Goal: Transaction & Acquisition: Book appointment/travel/reservation

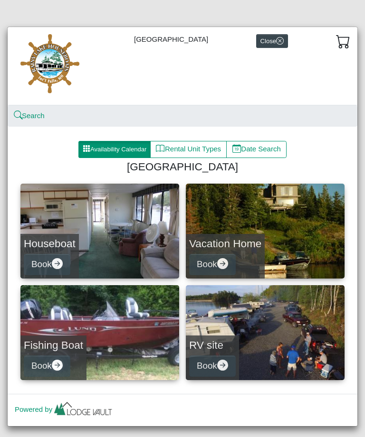
click at [297, 232] on link "Vacation Home Book" at bounding box center [265, 231] width 159 height 95
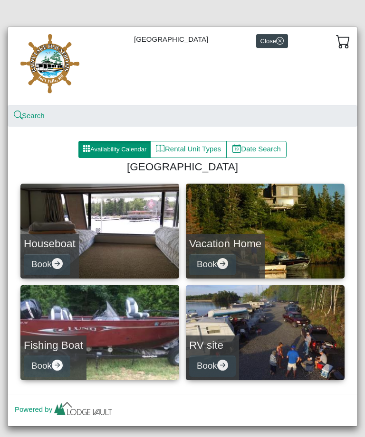
click at [117, 240] on link "Houseboat Book" at bounding box center [99, 231] width 159 height 95
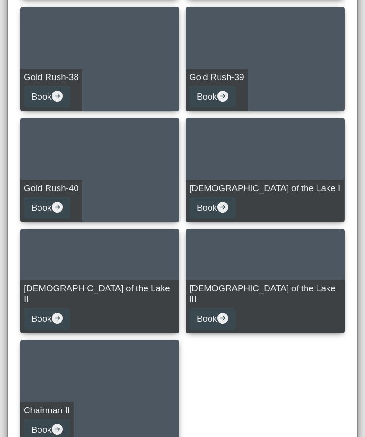
scroll to position [1281, 0]
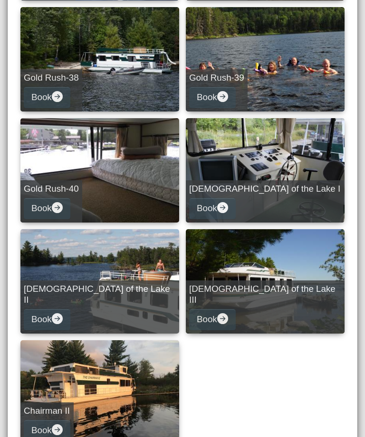
click at [141, 266] on link "[DEMOGRAPHIC_DATA] of the Lake II Book" at bounding box center [99, 281] width 159 height 104
select select "*"
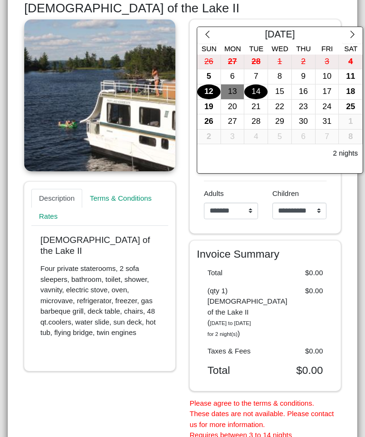
scroll to position [187, 0]
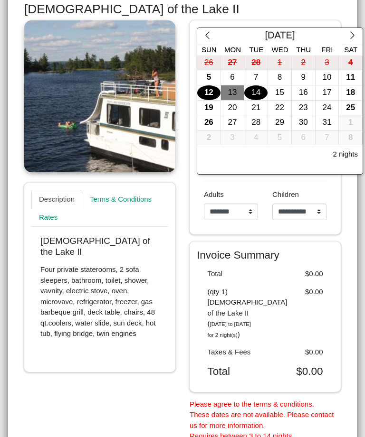
click at [361, 33] on button "button" at bounding box center [352, 36] width 20 height 17
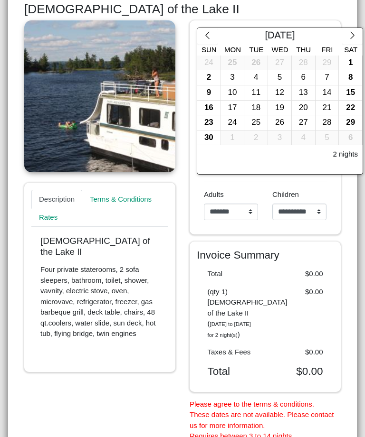
click at [362, 35] on button "button" at bounding box center [352, 36] width 20 height 17
click at [360, 28] on button "button" at bounding box center [352, 36] width 20 height 17
click at [352, 35] on icon "chevron right" at bounding box center [352, 35] width 9 height 9
click at [356, 35] on icon "chevron right" at bounding box center [352, 35] width 9 height 9
click at [354, 34] on icon "chevron right" at bounding box center [352, 35] width 9 height 9
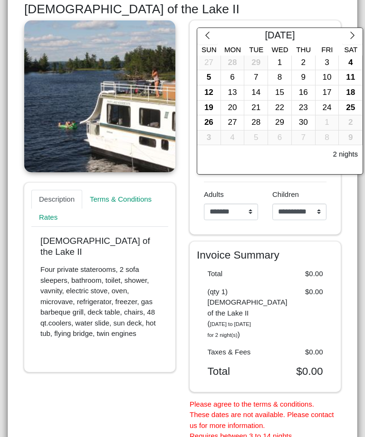
click at [353, 35] on icon "chevron right" at bounding box center [352, 35] width 9 height 9
click at [356, 34] on icon "chevron right" at bounding box center [352, 35] width 9 height 9
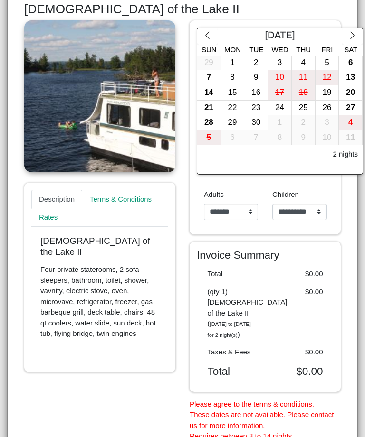
click at [237, 104] on div "22" at bounding box center [232, 108] width 23 height 15
click at [353, 92] on div "20" at bounding box center [350, 92] width 23 height 15
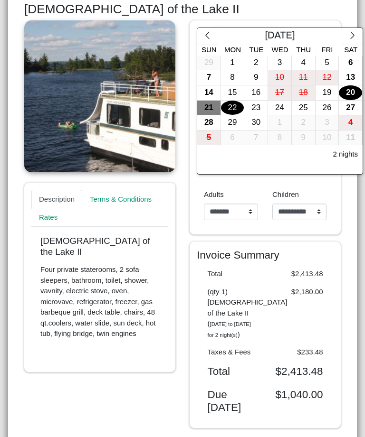
click at [255, 102] on div "23" at bounding box center [255, 108] width 23 height 15
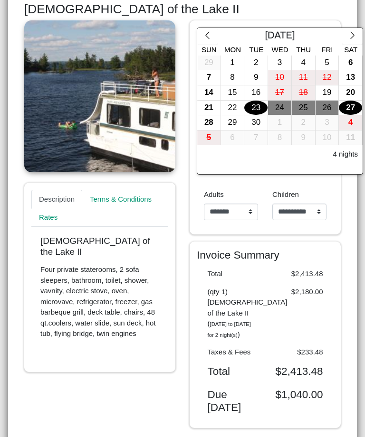
click at [353, 105] on div "27" at bounding box center [350, 108] width 23 height 15
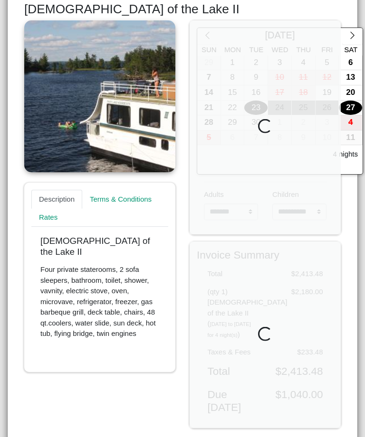
click at [349, 93] on div "20" at bounding box center [350, 92] width 23 height 15
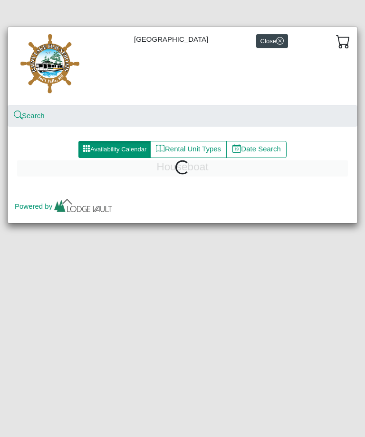
click at [279, 46] on button "Close" at bounding box center [272, 41] width 32 height 14
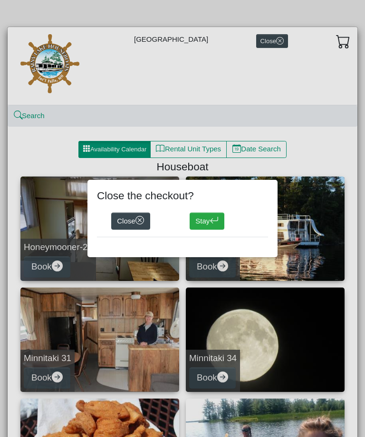
click at [130, 330] on div "Close the checkout? Close Stay" at bounding box center [182, 218] width 365 height 437
click at [211, 225] on button "Stay" at bounding box center [206, 221] width 35 height 17
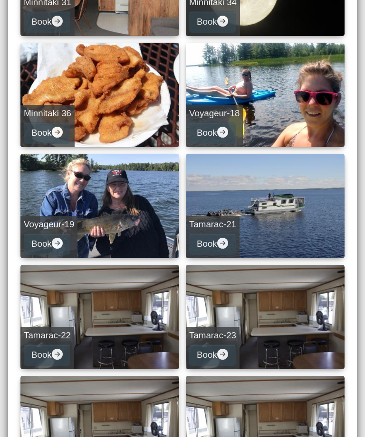
scroll to position [357, 0]
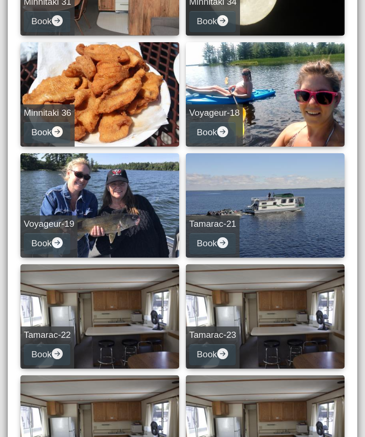
click at [267, 321] on link "Tamarac-23 Book" at bounding box center [265, 316] width 159 height 104
select select "*"
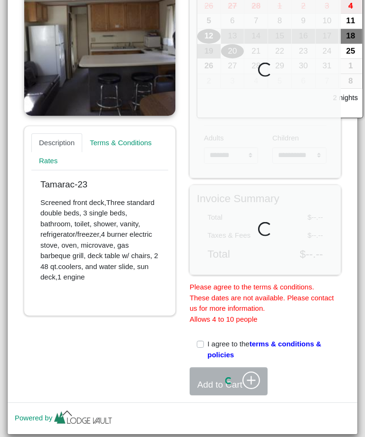
scroll to position [243, 0]
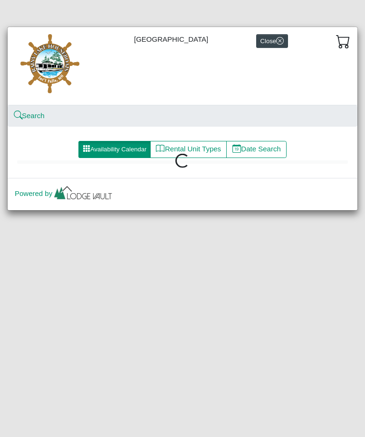
click at [202, 150] on button "Rental Unit Types" at bounding box center [188, 149] width 76 height 17
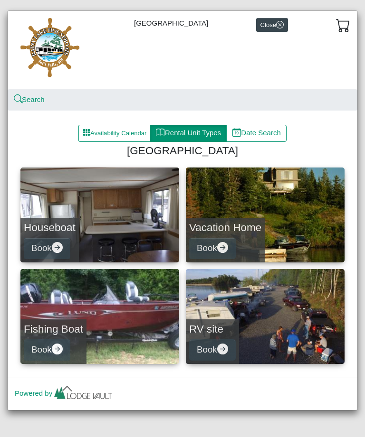
scroll to position [16, 0]
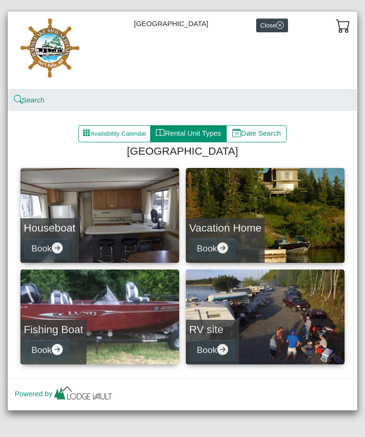
click at [129, 224] on link "Houseboat Book" at bounding box center [99, 215] width 159 height 95
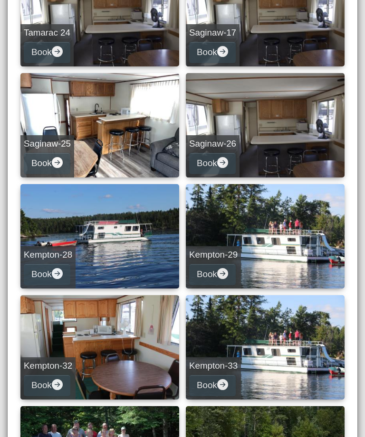
scroll to position [772, 0]
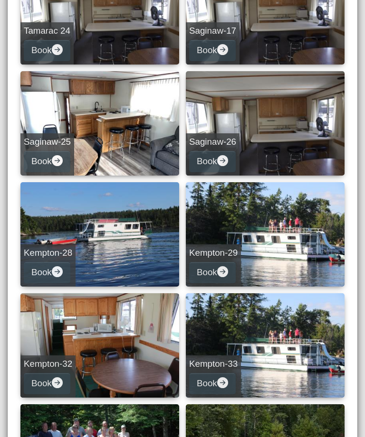
click at [275, 126] on link "Saginaw-26 Book" at bounding box center [265, 123] width 159 height 104
select select "*"
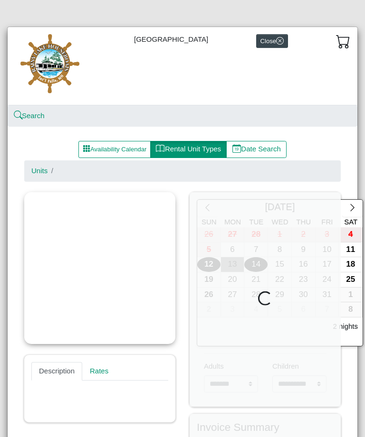
scroll to position [-1, 0]
